Goal: Transaction & Acquisition: Purchase product/service

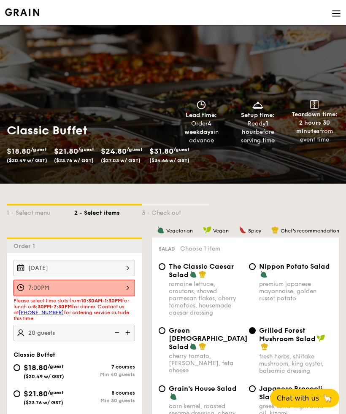
scroll to position [108, 0]
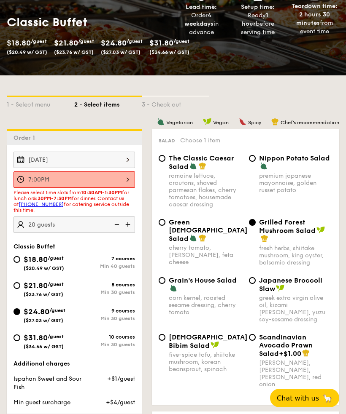
click at [23, 288] on div "$21.80 /guest ($23.76 w/ GST)" at bounding box center [43, 289] width 61 height 18
click at [20, 288] on input "$21.80 /guest ($23.76 w/ GST) 8 courses Min 30 guests" at bounding box center [16, 285] width 7 height 7
radio input "true"
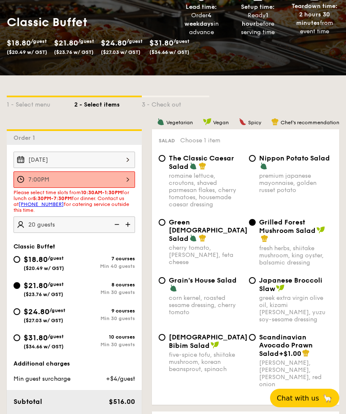
radio input "true"
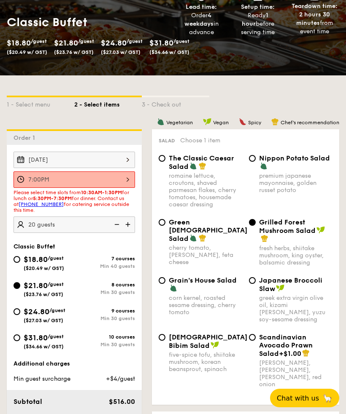
radio input "true"
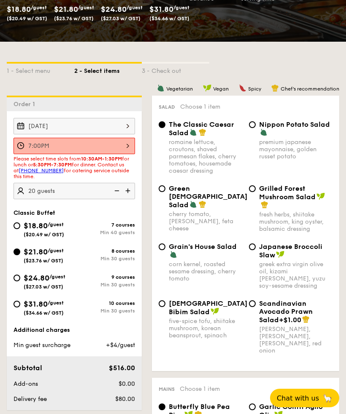
scroll to position [138, 0]
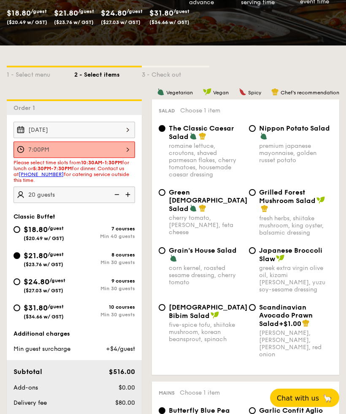
click at [255, 195] on input "Grilled Forest Mushroom Salad fresh herbs, shiitake mushroom, king oyster, bals…" at bounding box center [252, 193] width 7 height 7
radio input "true"
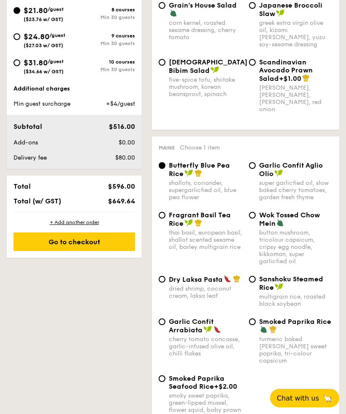
scroll to position [386, 0]
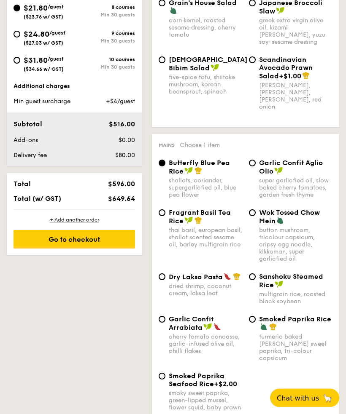
click at [164, 278] on input "Dry Laksa Pasta dried shrimp, coconut cream, laksa leaf" at bounding box center [162, 277] width 7 height 7
radio input "true"
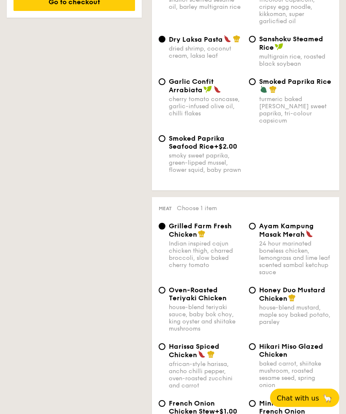
scroll to position [624, 0]
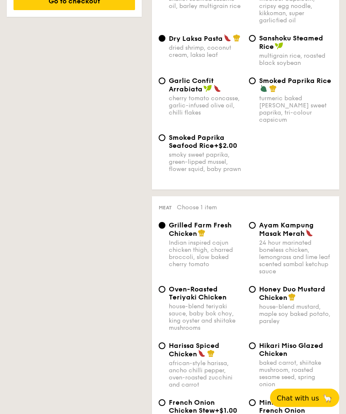
click at [262, 287] on span "Honey Duo Mustard Chicken" at bounding box center [292, 294] width 66 height 16
click at [256, 287] on input "Honey Duo Mustard Chicken house-blend mustard, maple soy baked potato, parsley" at bounding box center [252, 290] width 7 height 7
radio input "true"
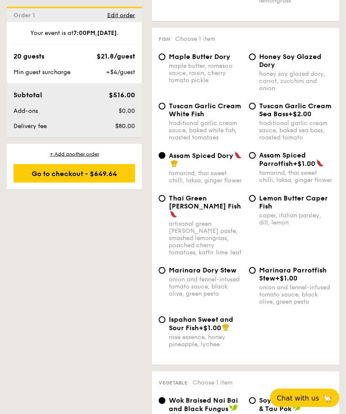
scroll to position [1133, 0]
click at [165, 303] on div "Marinara Dory Stew onion and fennel-infused tomato sauce, black olive, green pe…" at bounding box center [245, 290] width 180 height 49
click at [164, 317] on input "Ispahan Sweet and Sour Fish +$1.00 rose essence, honey pineapple, lychee" at bounding box center [162, 320] width 7 height 7
radio input "true"
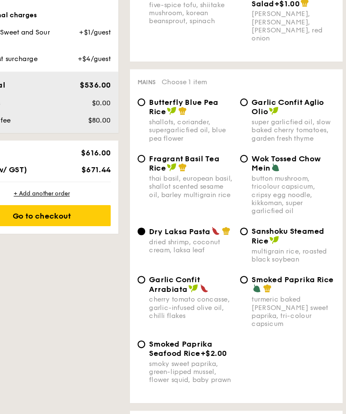
scroll to position [461, 0]
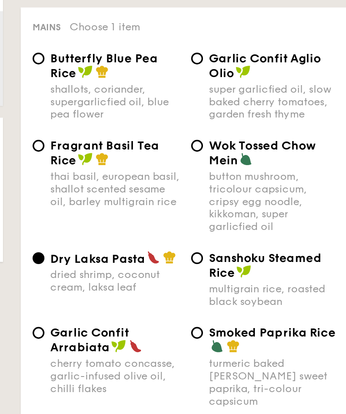
click at [249, 135] on input "Wok Tossed Chow Mein button mushroom, tricolour capsicum, cripsy egg noodle, ki…" at bounding box center [252, 138] width 7 height 7
radio input "true"
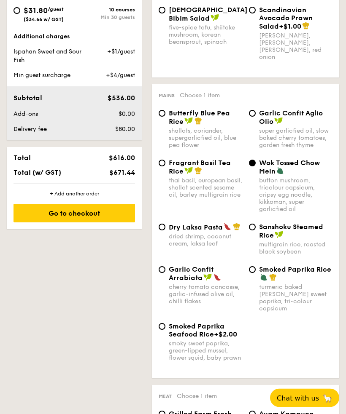
scroll to position [436, 0]
click at [169, 230] on span "Dry Laksa Pasta" at bounding box center [196, 227] width 54 height 8
click at [165, 230] on input "Dry Laksa Pasta dried shrimp, coconut cream, laksa leaf" at bounding box center [162, 227] width 7 height 7
radio input "true"
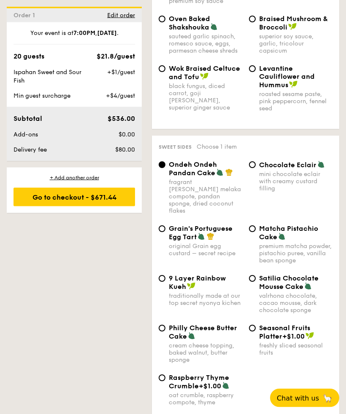
scroll to position [1631, 0]
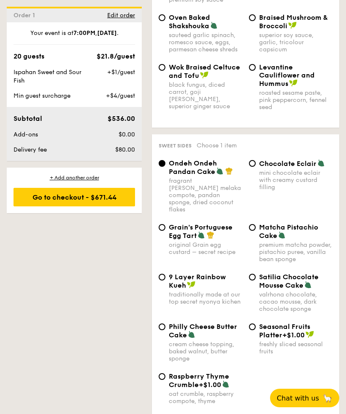
click at [164, 225] on input "Grain's Portuguese Egg Tart original Grain egg custard – secret recipe" at bounding box center [162, 227] width 7 height 7
radio input "true"
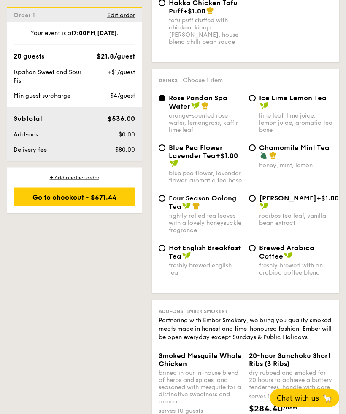
scroll to position [2221, 0]
click at [253, 151] on input "Chamomile Mint Tea honey, mint, lemon" at bounding box center [252, 148] width 7 height 7
radio input "true"
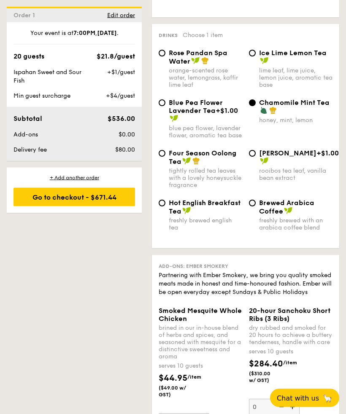
scroll to position [2265, 0]
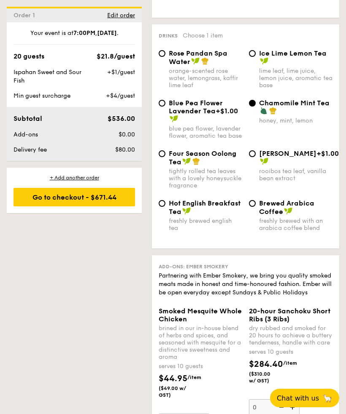
click at [313, 242] on div "Hot English Breakfast Tea freshly brewed english tea Brewed Arabica Coffee fres…" at bounding box center [245, 220] width 180 height 43
